Goal: Task Accomplishment & Management: Manage account settings

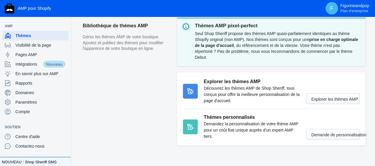
scroll to position [214, 0]
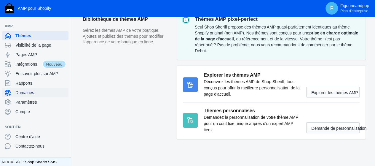
click at [39, 93] on span "Domaines" at bounding box center [40, 92] width 51 height 6
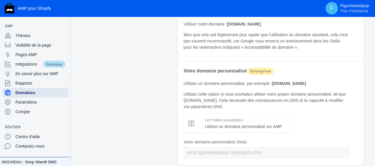
scroll to position [119, 0]
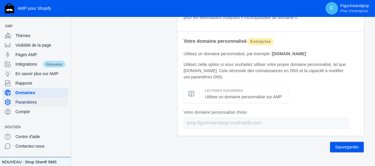
click at [51, 103] on span "Paramètres" at bounding box center [40, 102] width 51 height 6
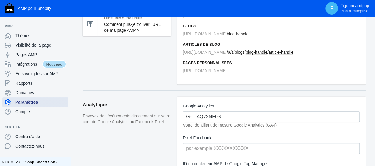
scroll to position [89, 0]
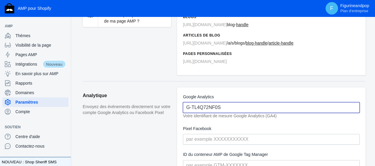
click at [228, 105] on input "G-TL4Q72NF0S" at bounding box center [271, 107] width 177 height 11
paste input "TM-WLBHZDZQ"
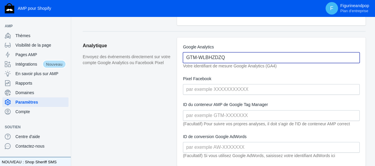
scroll to position [148, 0]
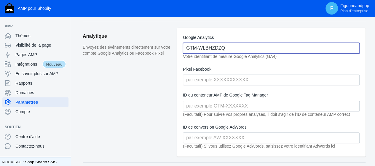
type input "GTM-WLBHZDZQ"
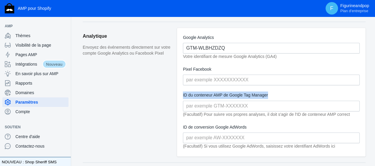
drag, startPoint x: 181, startPoint y: 94, endPoint x: 270, endPoint y: 92, distance: 88.9
click at [270, 92] on div "Google Analytics GTM-WLBHZDZQ Votre identifiant de mesure Google Analytics (GA4…" at bounding box center [271, 92] width 188 height 128
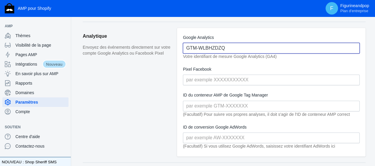
click at [243, 51] on input "GTM-WLBHZDZQ" at bounding box center [271, 48] width 177 height 11
click at [233, 52] on input "text" at bounding box center [271, 48] width 177 height 11
paste input "GOOGLE ANALYTICS G-TL4Q72NF0S"
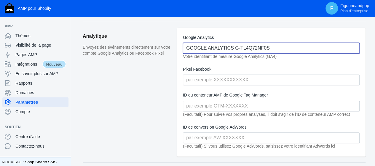
click at [230, 47] on input "GOOGLE ANALYTICS G-TL4Q72NF0S" at bounding box center [271, 48] width 177 height 11
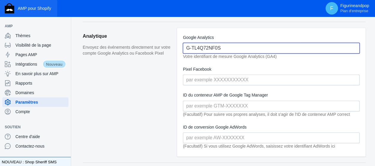
type input "G-TL4Q72NF0S"
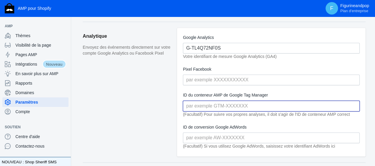
click at [206, 103] on input "text" at bounding box center [271, 105] width 177 height 11
paste input "GTM-WLBHZDZQ"
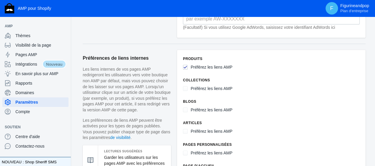
type input "GTM-WLBHZDZQ"
click at [185, 65] on input "Préférez les liens AMP" at bounding box center [185, 67] width 5 height 5
checkbox input "false"
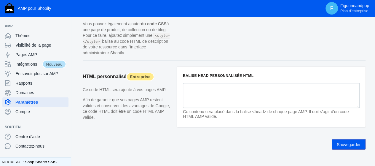
scroll to position [691, 0]
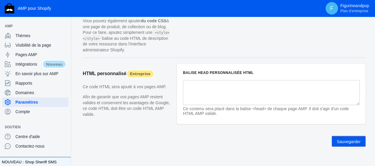
click at [349, 136] on button "Sauvegarder" at bounding box center [349, 141] width 34 height 11
